Goal: Task Accomplishment & Management: Manage account settings

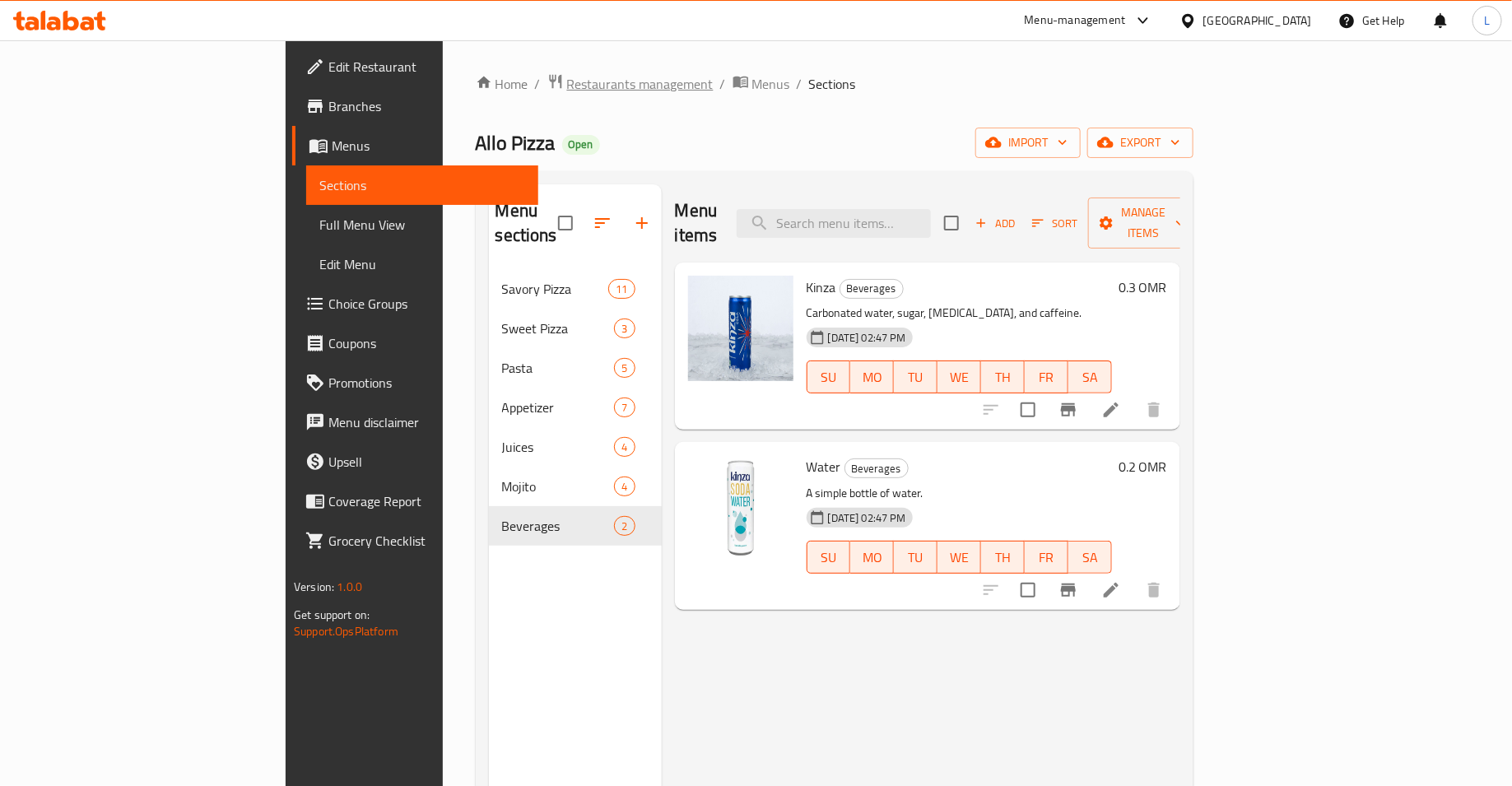
click at [567, 83] on span "Restaurants management" at bounding box center [640, 84] width 147 height 20
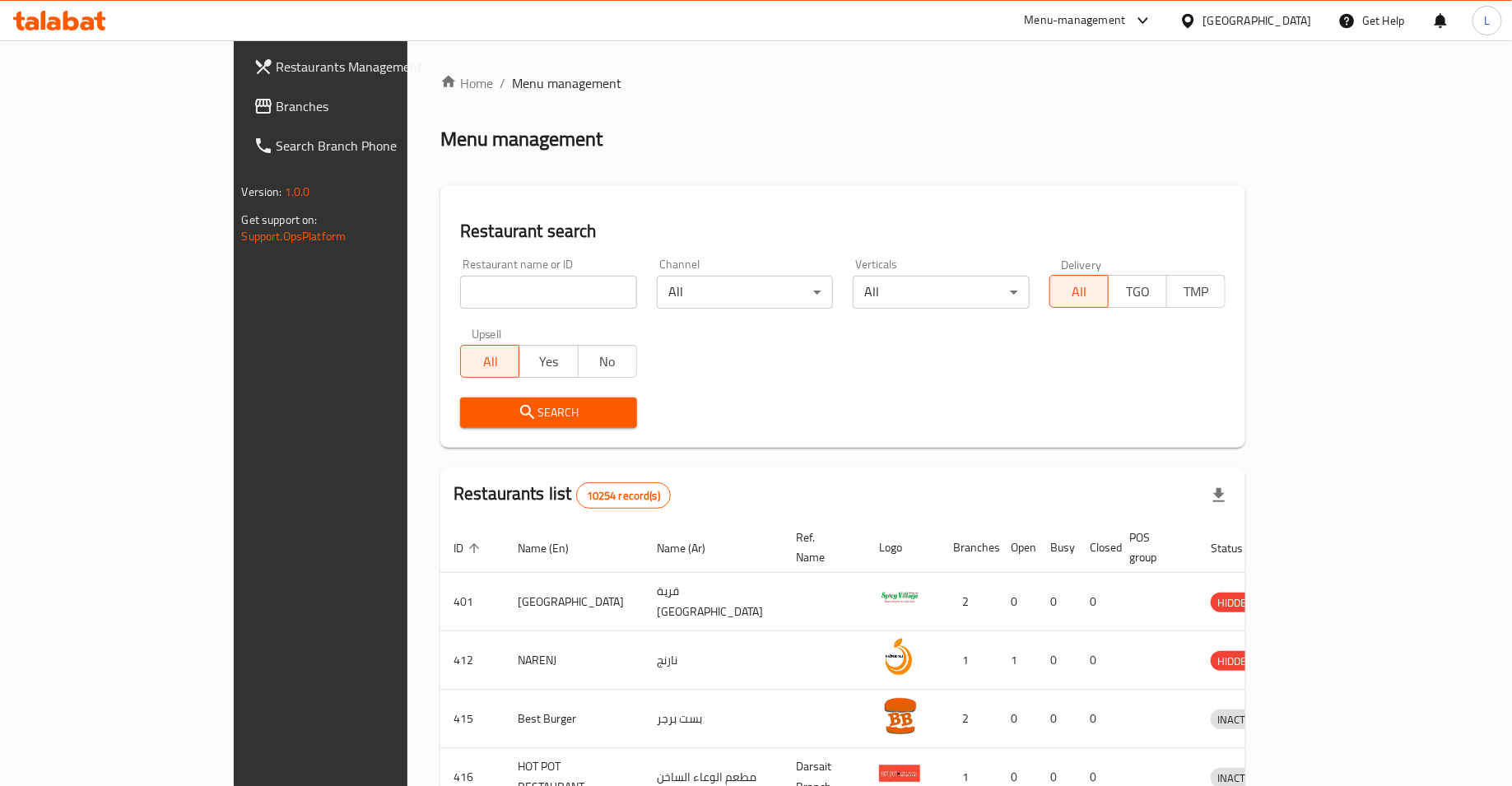
click at [460, 295] on input "search" at bounding box center [549, 292] width 177 height 33
type input "[PERSON_NAME]"
click button "Search" at bounding box center [549, 412] width 177 height 31
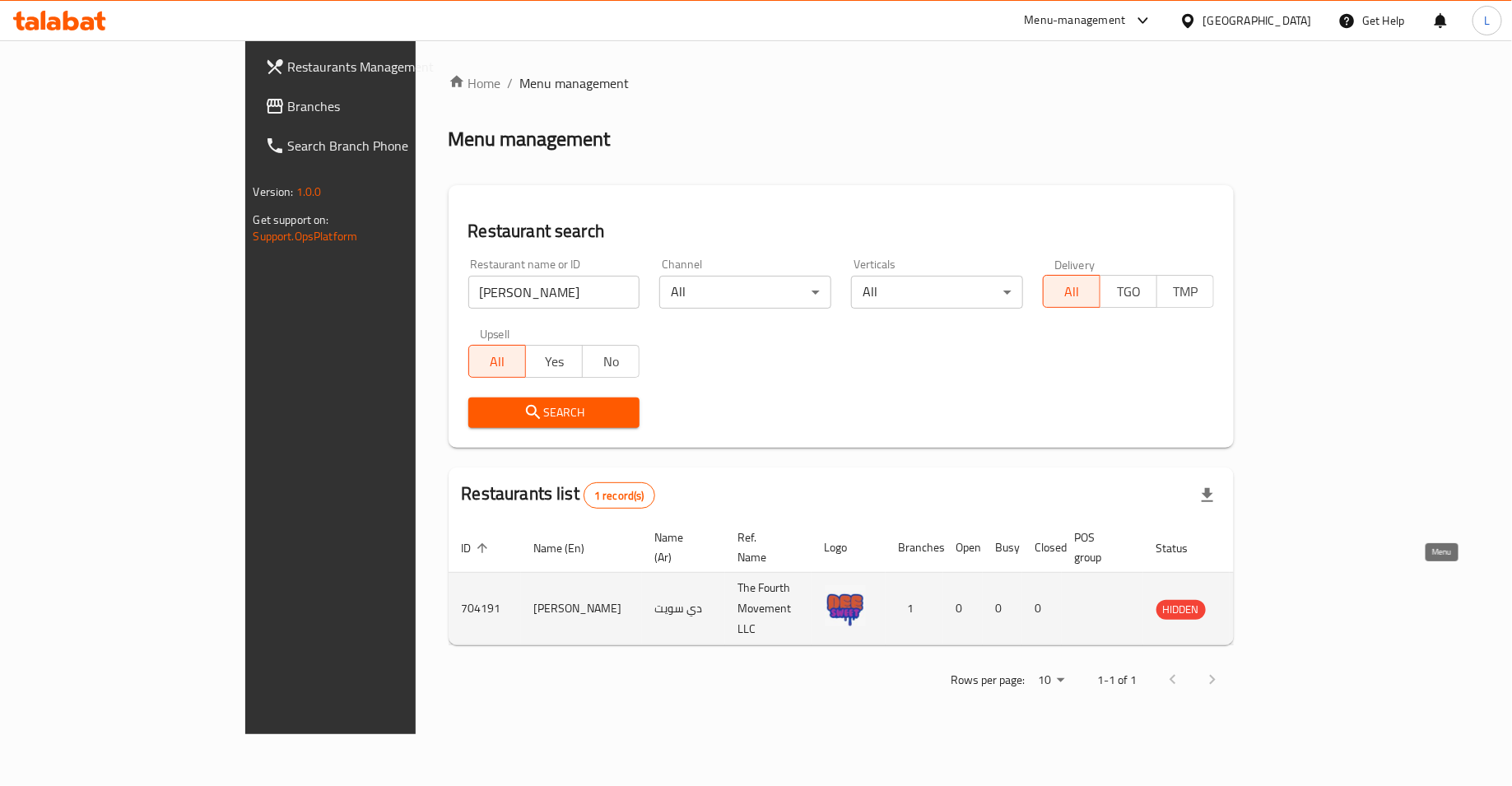
click at [1262, 602] on icon "enhanced table" at bounding box center [1252, 609] width 18 height 14
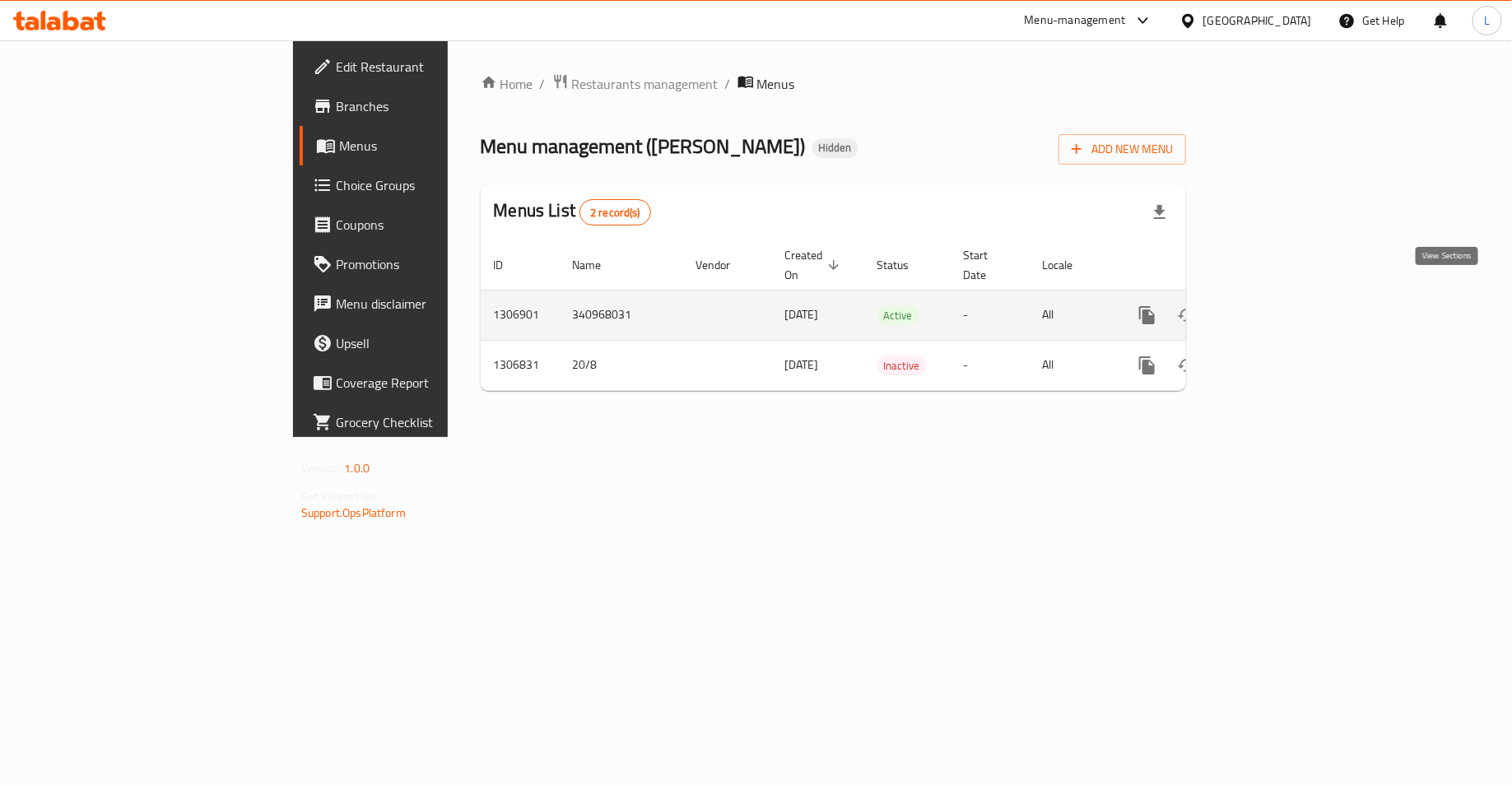
click at [1276, 305] on icon "enhanced table" at bounding box center [1266, 315] width 20 height 20
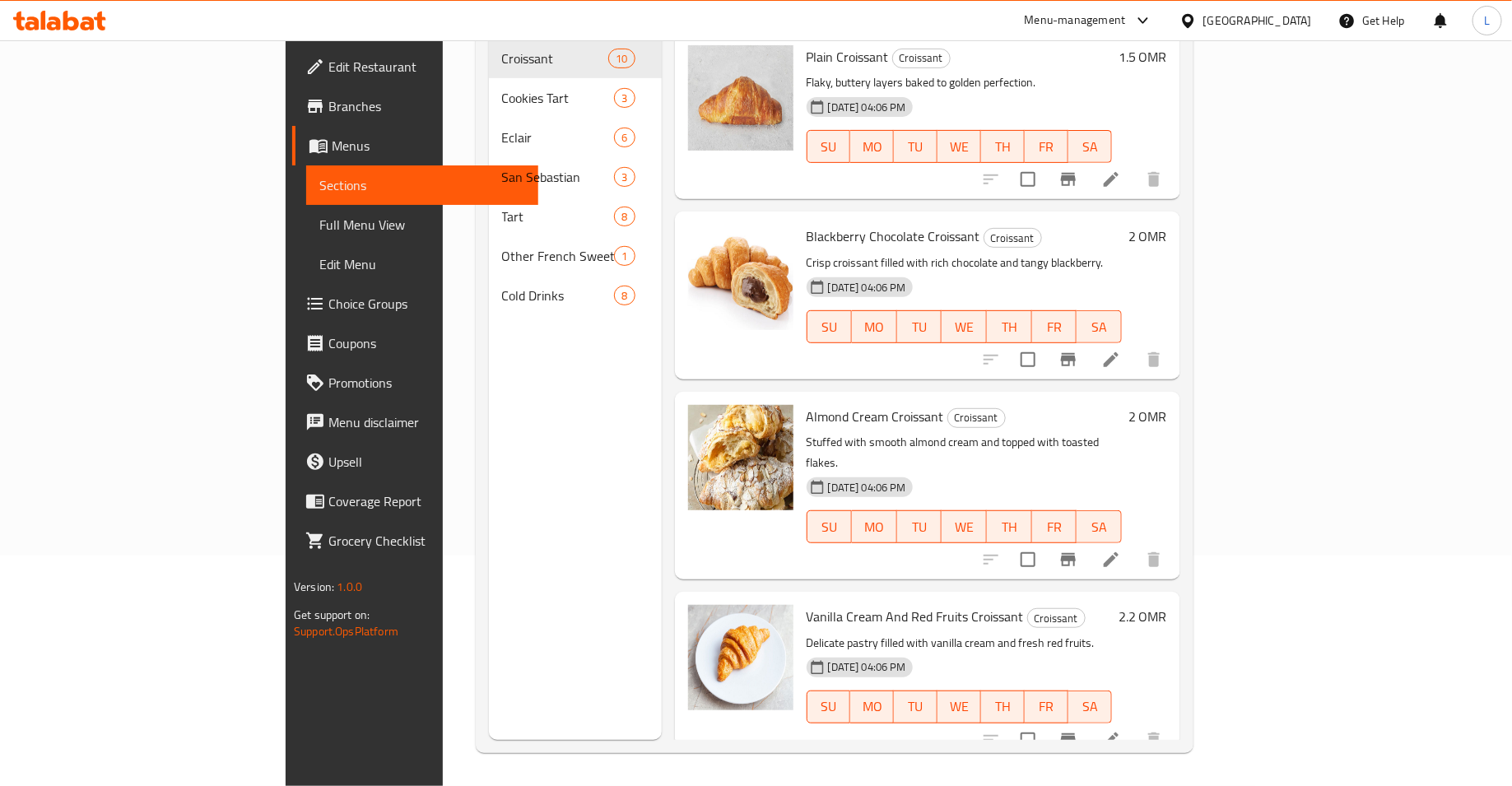
click at [328, 63] on span "Edit Restaurant" at bounding box center [427, 67] width 197 height 20
